Goal: Find contact information: Find contact information

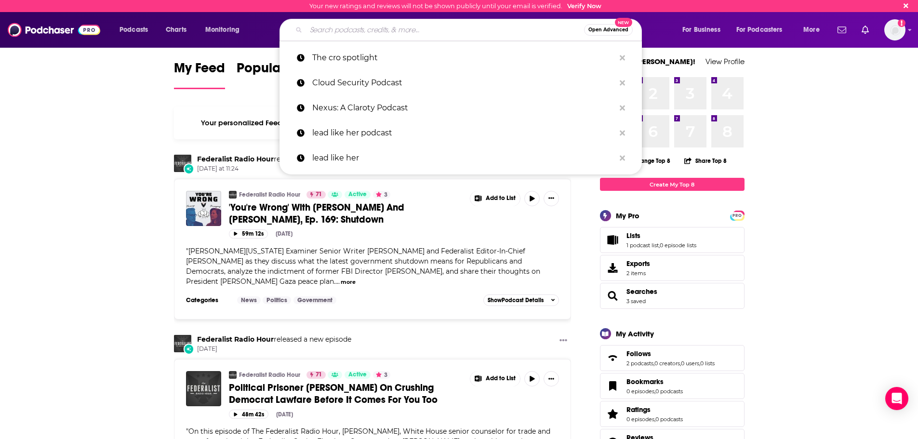
click at [364, 35] on input "Search podcasts, credits, & more..." at bounding box center [445, 29] width 278 height 15
paste input "Digital Coffee: Gaming Brew"
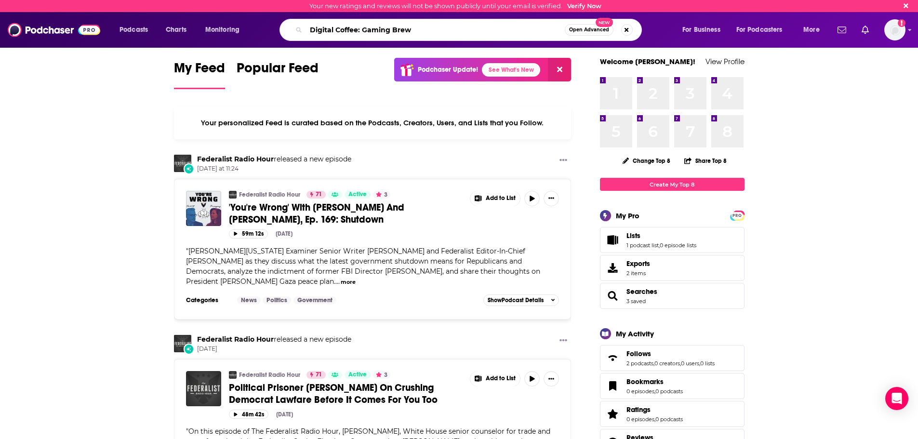
type input "Digital Coffee: Gaming Brew"
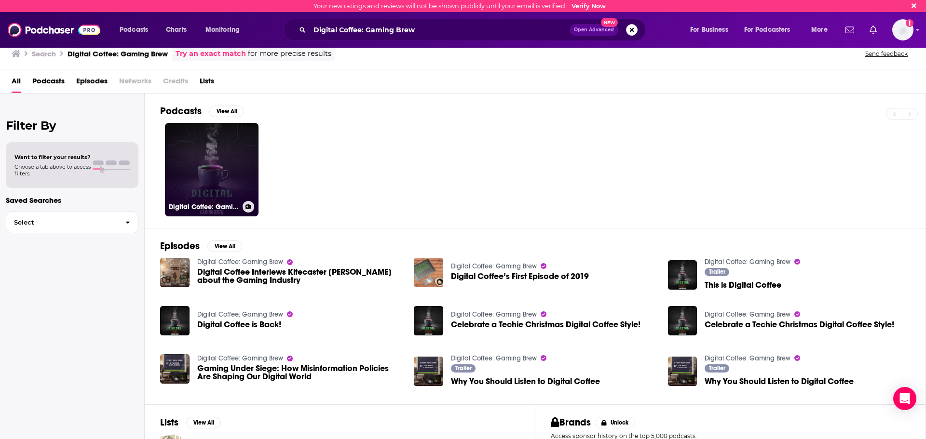
click at [231, 160] on link "Digital Coffee: Gaming Brew" at bounding box center [212, 170] width 94 height 94
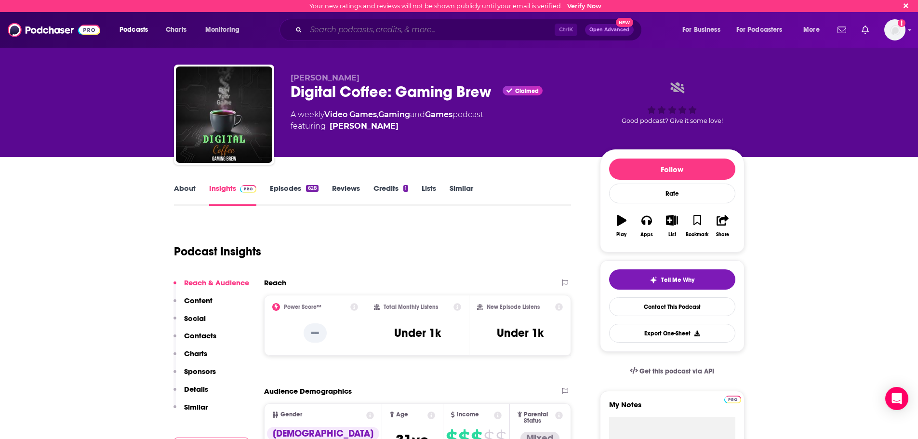
click at [432, 27] on input "Search podcasts, credits, & more..." at bounding box center [430, 29] width 249 height 15
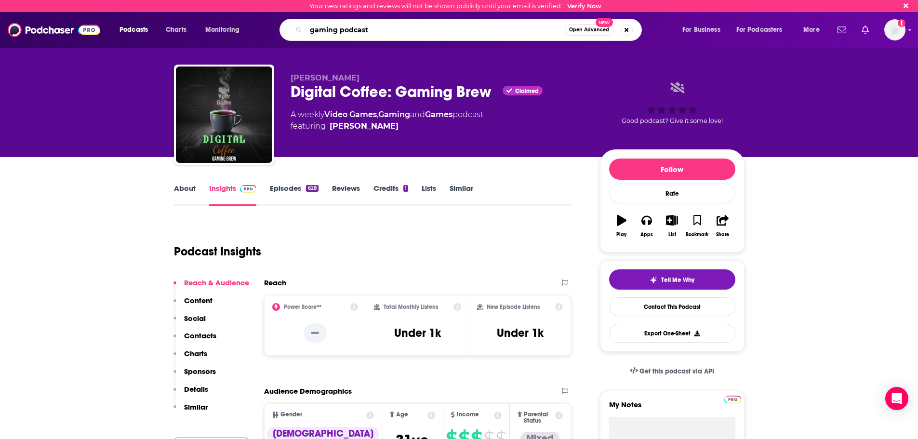
type input "gaming podcasts"
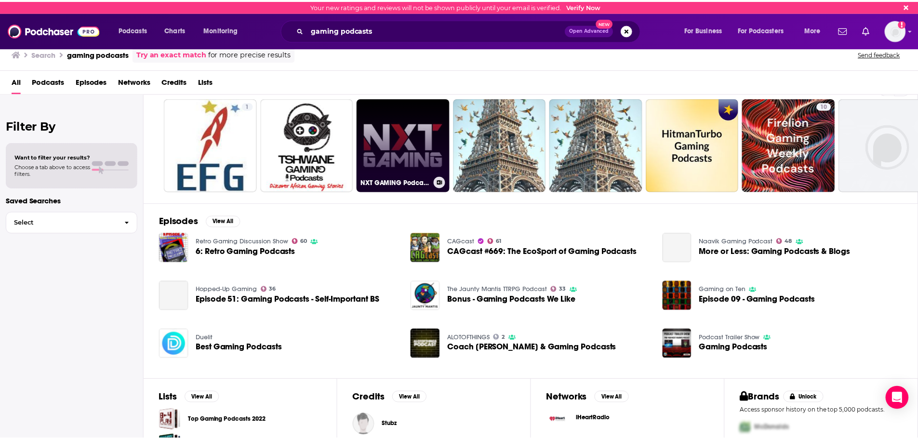
scroll to position [48, 0]
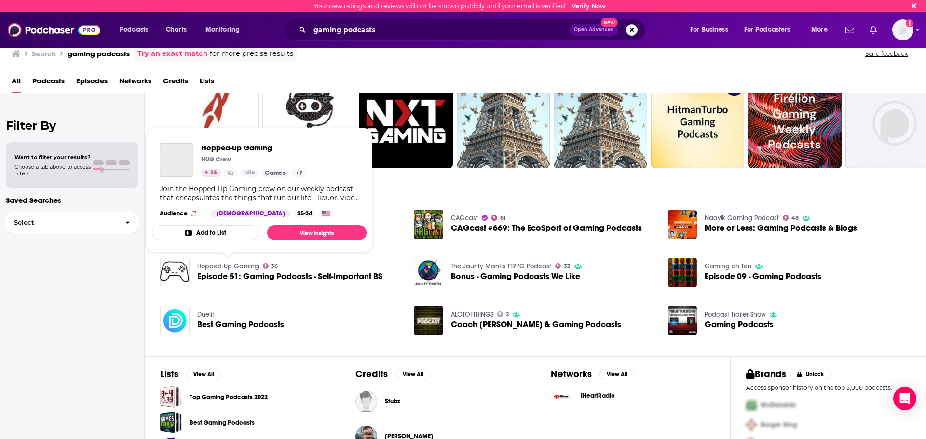
click at [219, 262] on link "Hopped-Up Gaming" at bounding box center [228, 266] width 62 height 8
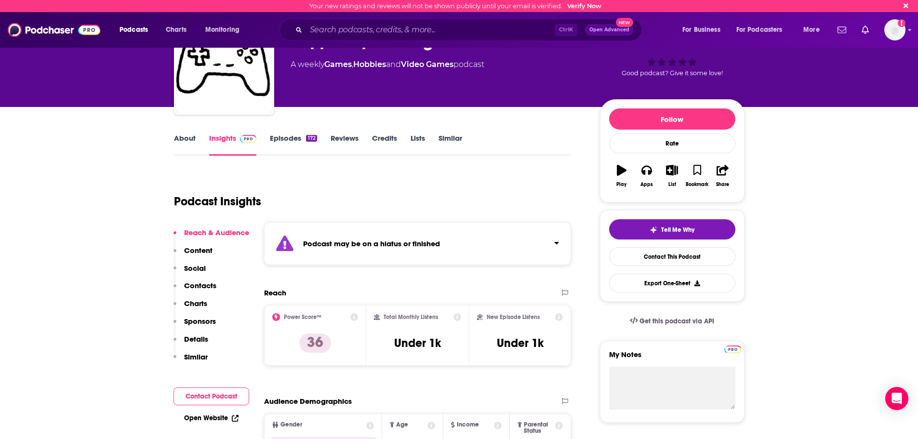
scroll to position [96, 0]
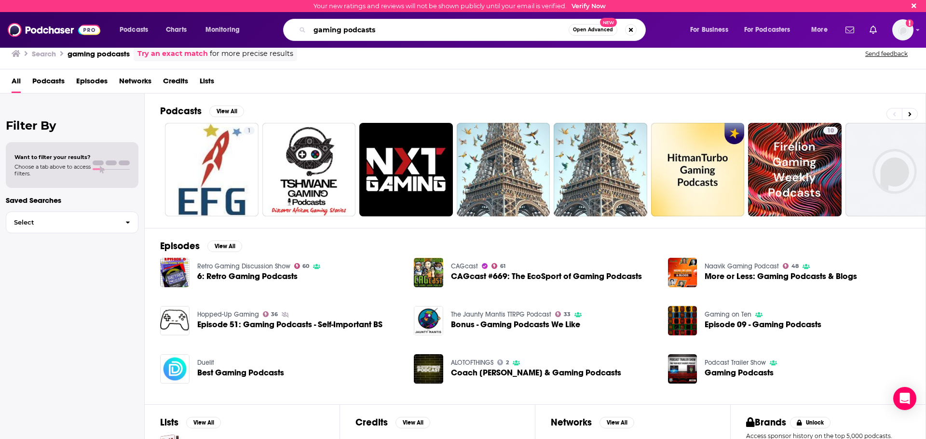
click at [360, 32] on input "gaming podcasts" at bounding box center [438, 29] width 259 height 15
click at [370, 30] on input "gaming podcasts" at bounding box center [438, 29] width 259 height 15
paste input "Search podcasts, credits, & more..."
click at [379, 32] on input "gaming" at bounding box center [438, 29] width 259 height 15
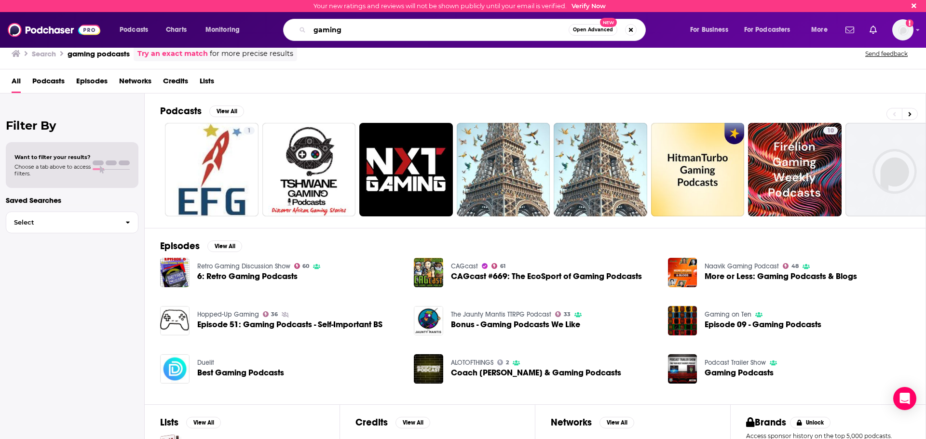
click at [379, 32] on input "gaming" at bounding box center [438, 29] width 259 height 15
type input "game scoop"
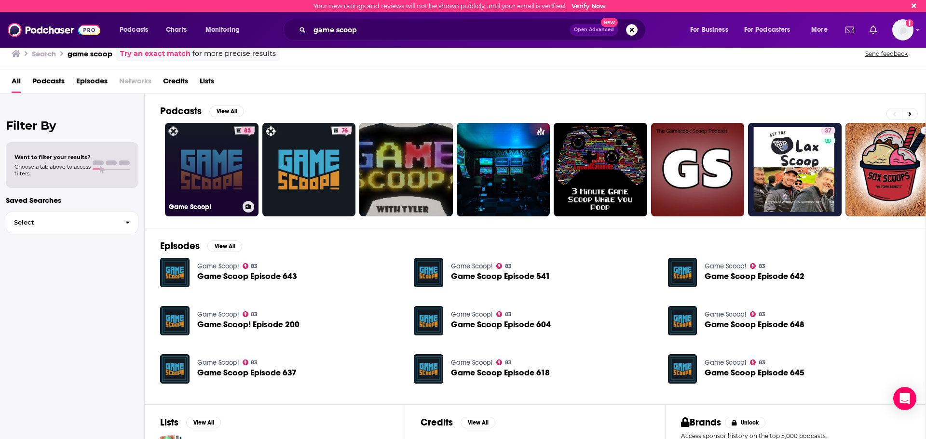
click at [242, 149] on div "83" at bounding box center [247, 164] width 14 height 74
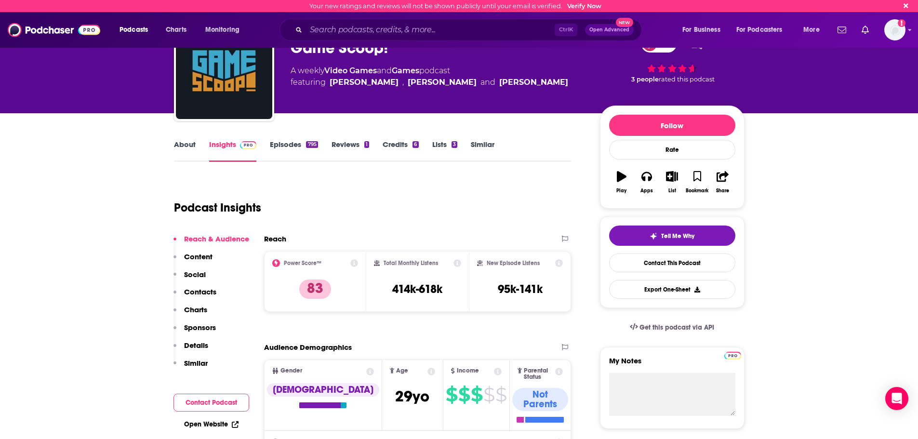
scroll to position [145, 0]
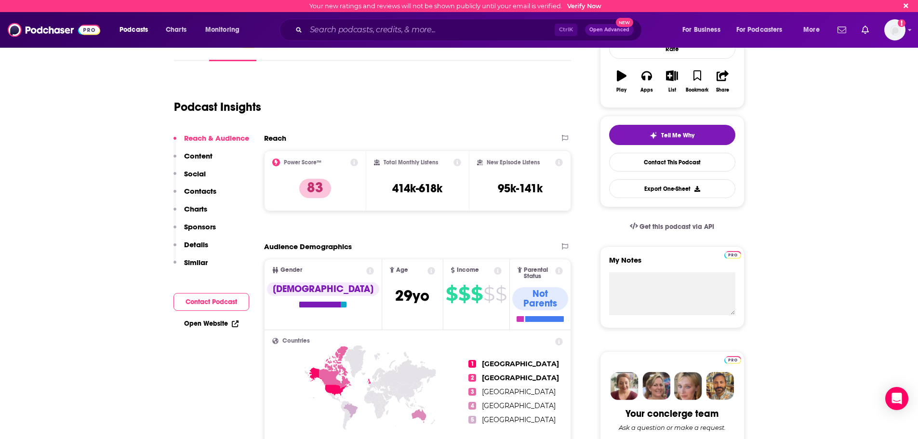
click at [203, 193] on p "Contacts" at bounding box center [200, 191] width 32 height 9
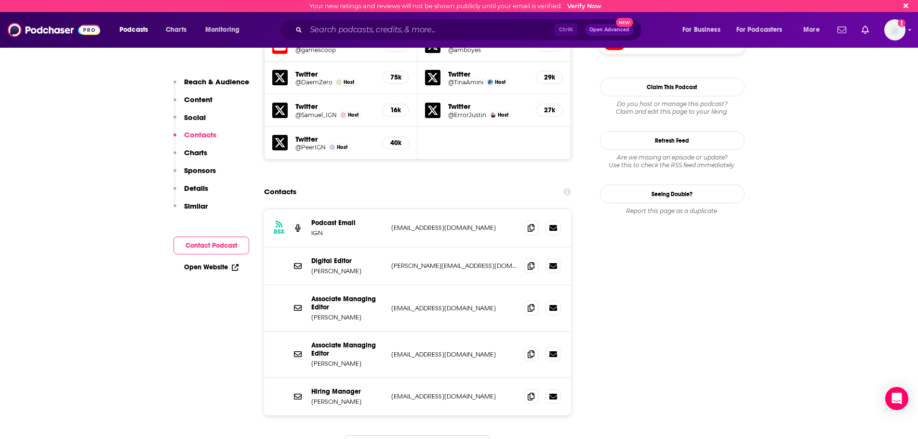
scroll to position [881, 0]
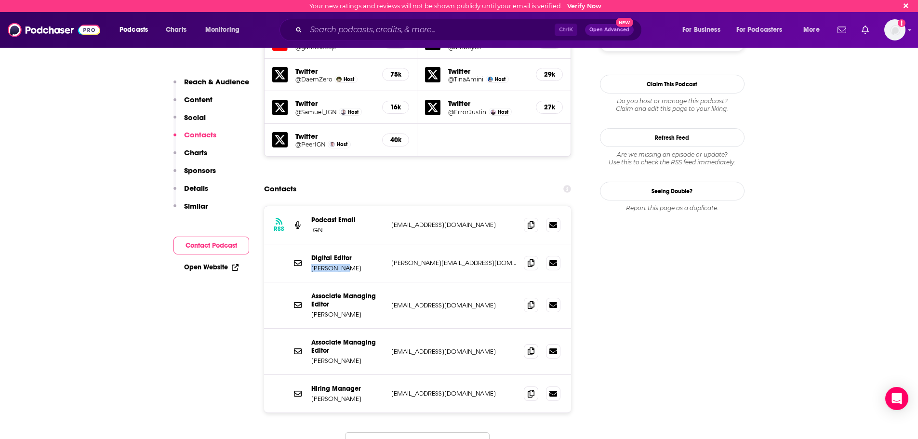
drag, startPoint x: 344, startPoint y: 224, endPoint x: 311, endPoint y: 228, distance: 33.1
click at [311, 244] on div "Digital Editor [PERSON_NAME] [PERSON_NAME][EMAIL_ADDRESS][DOMAIN_NAME] [PERSON_…" at bounding box center [418, 263] width 308 height 38
copy p "[PERSON_NAME]"
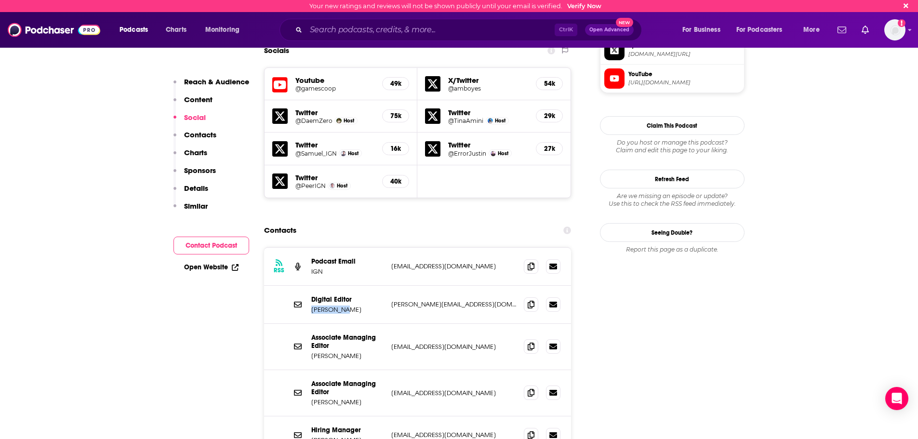
scroll to position [868, 0]
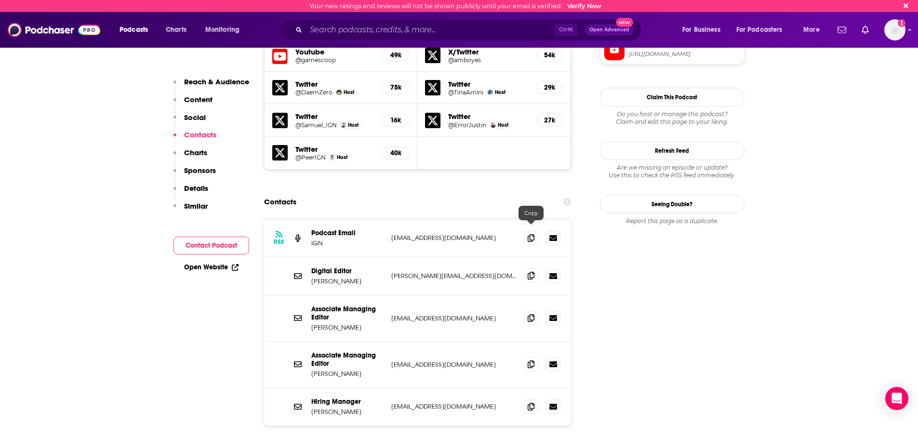
click at [531, 272] on icon at bounding box center [531, 276] width 7 height 8
